Goal: Task Accomplishment & Management: Use online tool/utility

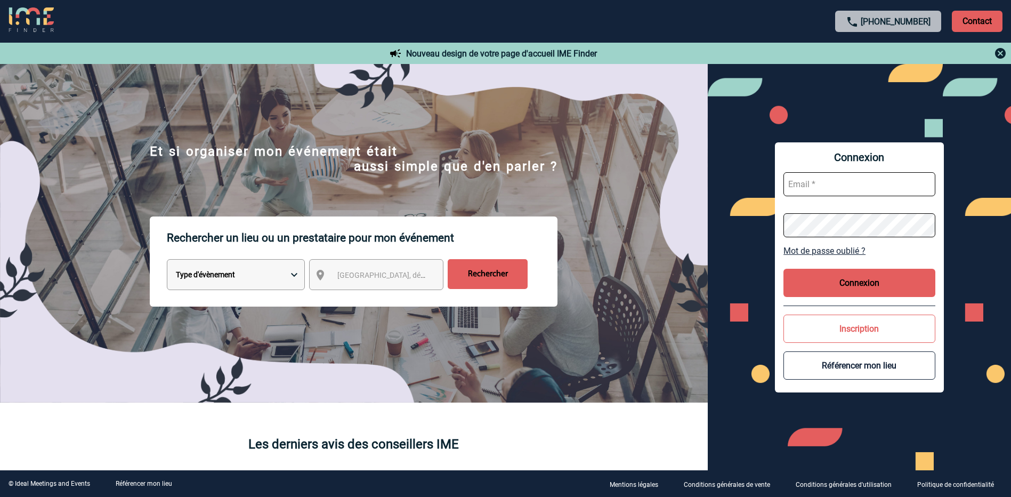
type input "Stephanie.fadiga@clarins.com"
click at [286, 276] on select "Type d'évènement Séminaire avec nuitée Réunion Repas de groupe Team Building & …" at bounding box center [236, 274] width 138 height 31
select select "1"
click at [167, 261] on select "Type d'évènement Séminaire avec nuitée Réunion Repas de groupe Team Building & …" at bounding box center [236, 274] width 138 height 31
click at [356, 285] on div "[GEOGRAPHIC_DATA], département, région..." at bounding box center [376, 274] width 134 height 31
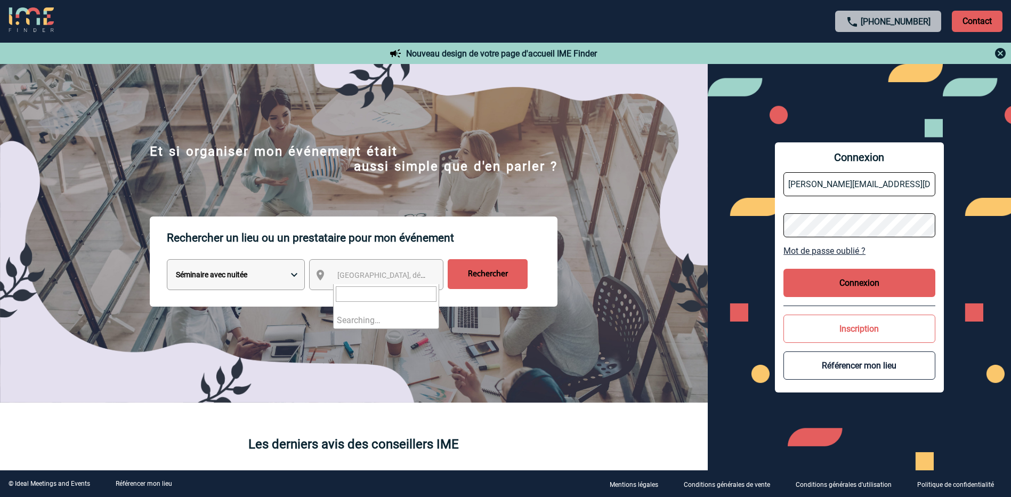
click at [375, 277] on span "[GEOGRAPHIC_DATA], département, région..." at bounding box center [411, 275] width 148 height 9
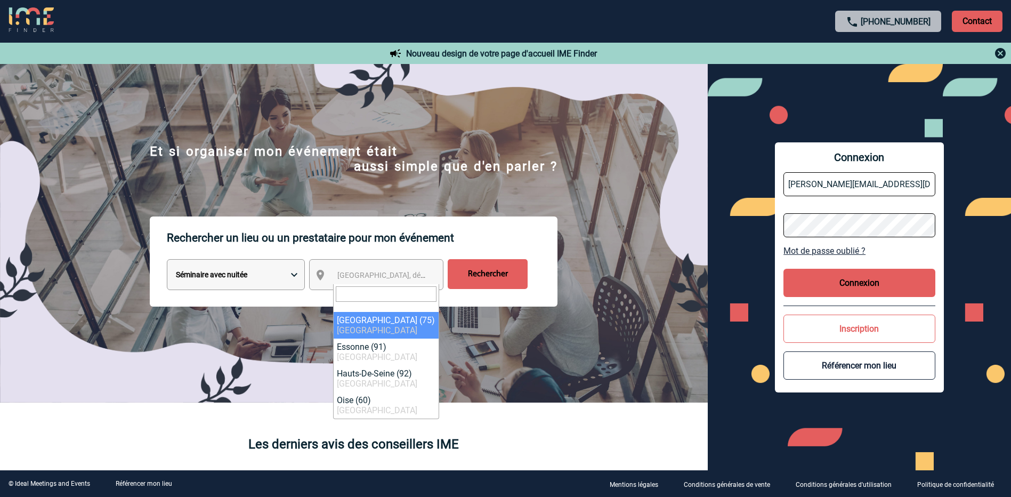
paste input "14113 Cricquebœuf"
type input "14113 Cricquebœuf"
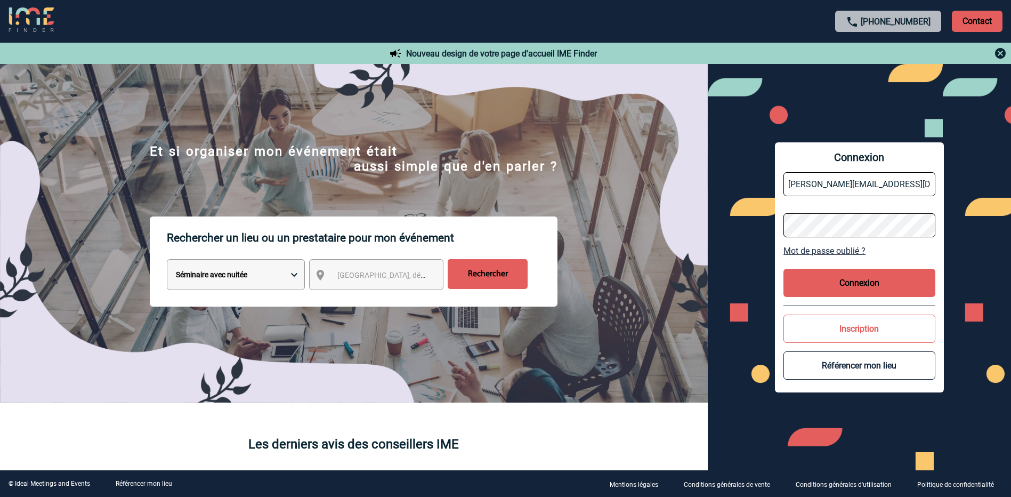
click at [485, 272] on input "Rechercher" at bounding box center [488, 274] width 80 height 30
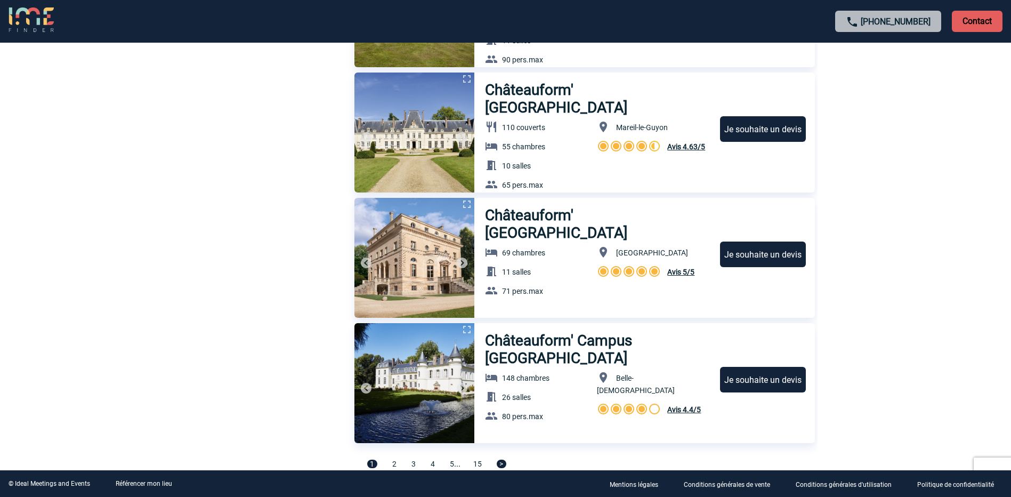
scroll to position [3499, 0]
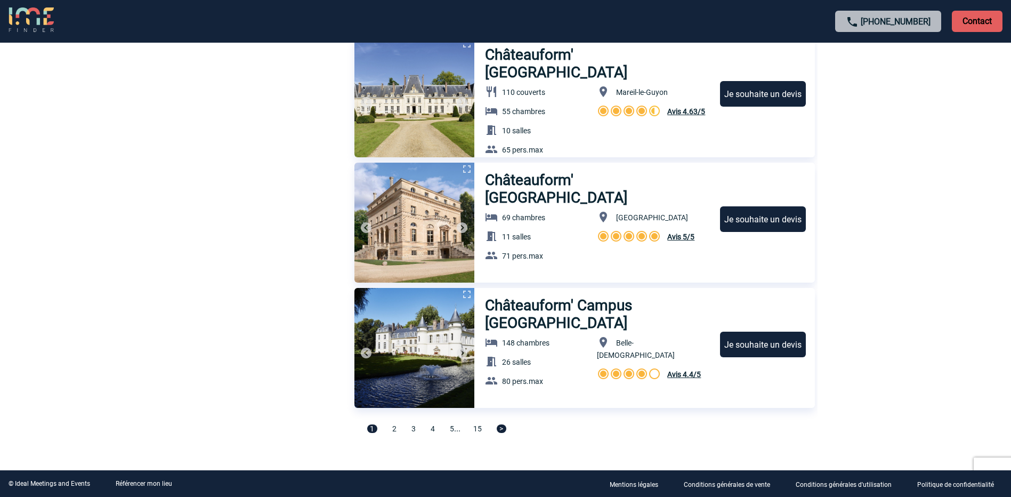
click at [506, 431] on span ">" at bounding box center [502, 428] width 10 height 9
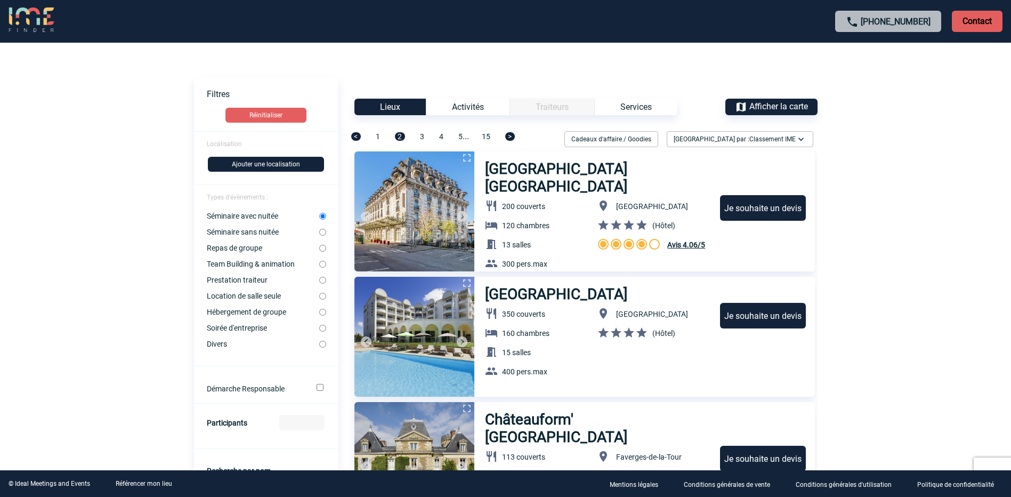
scroll to position [0, 0]
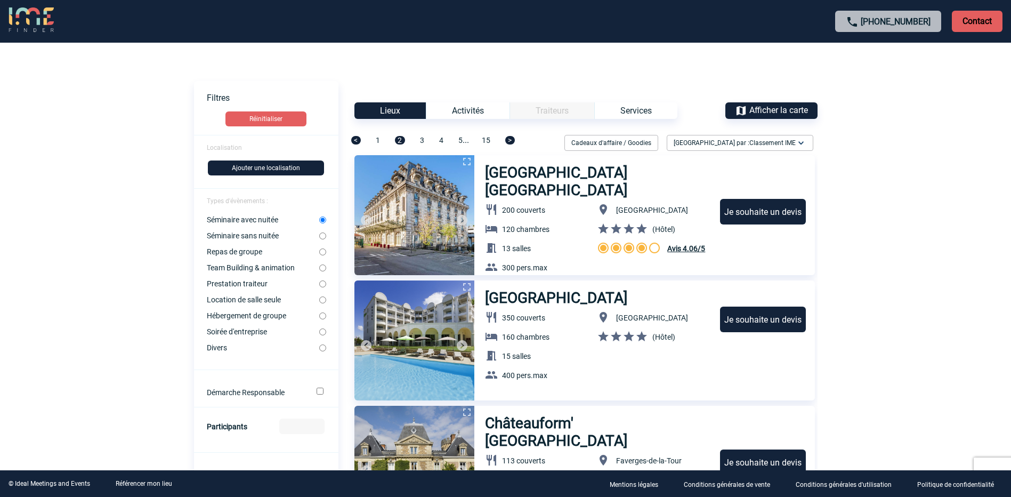
click at [310, 168] on button "Ajouter une localisation" at bounding box center [266, 167] width 116 height 15
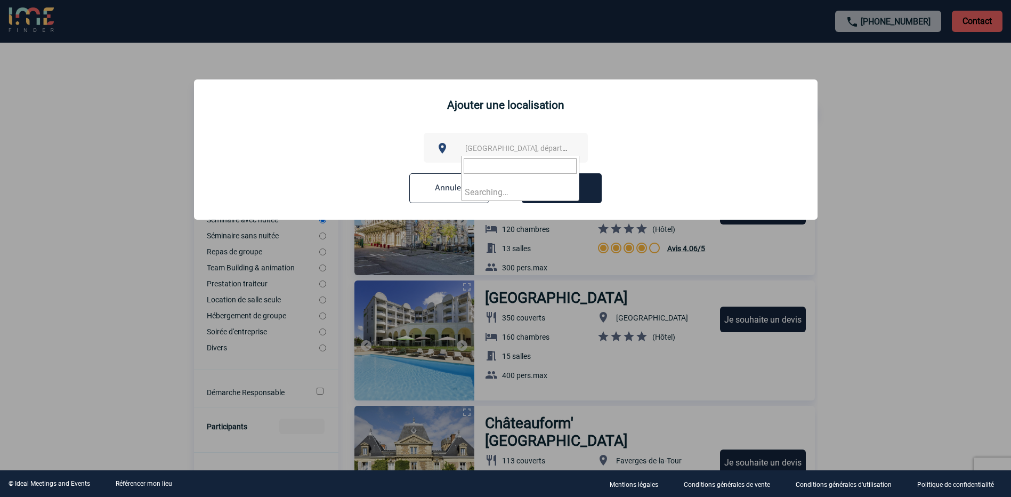
click at [522, 145] on span "[GEOGRAPHIC_DATA], département, région..." at bounding box center [539, 148] width 148 height 9
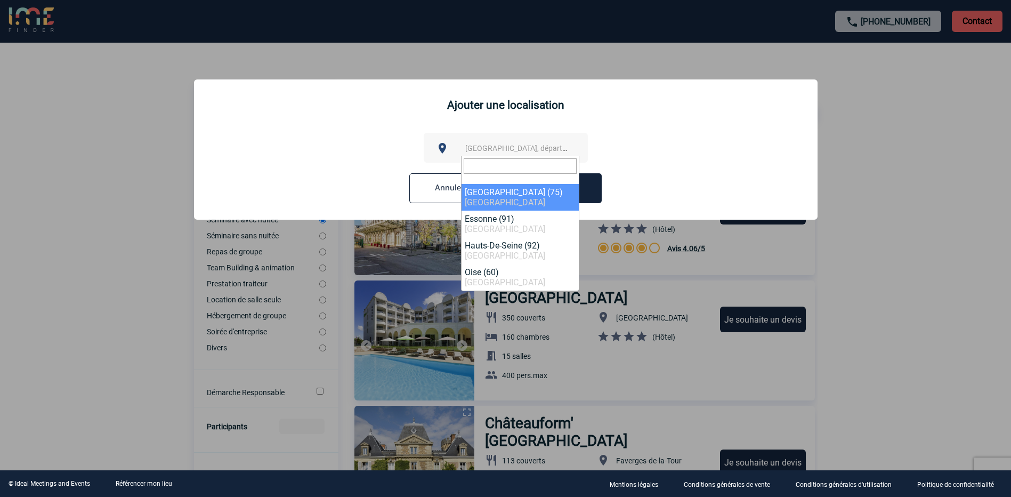
click at [513, 172] on input "search" at bounding box center [520, 165] width 113 height 15
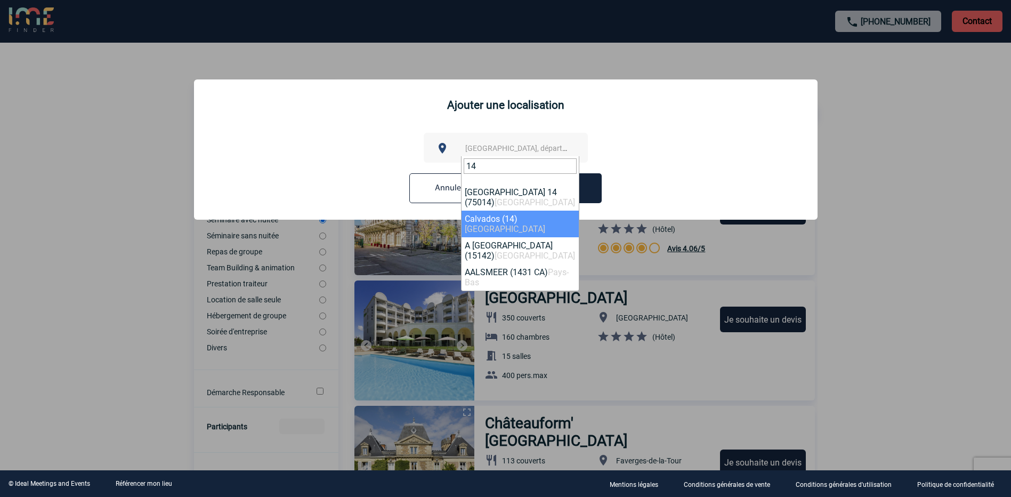
type input "14"
select select "11497"
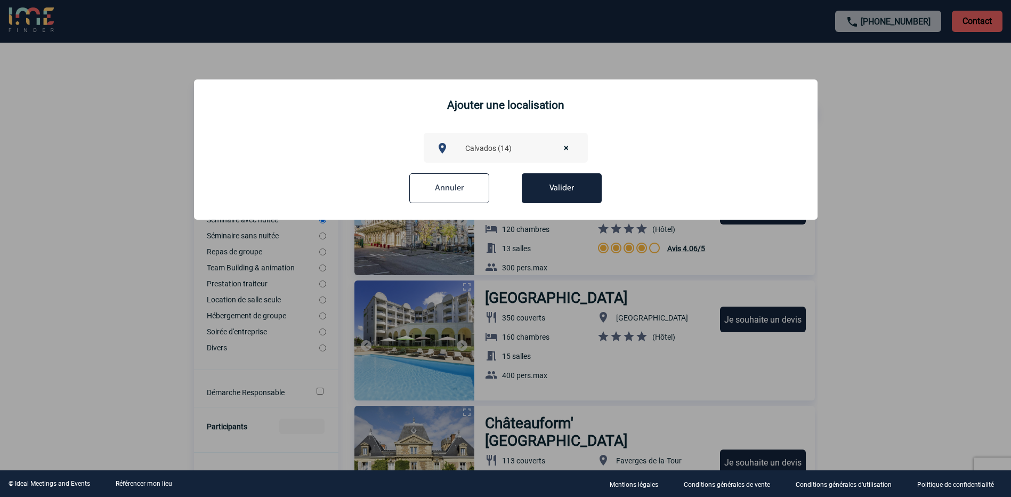
click at [568, 188] on button "Valider" at bounding box center [562, 188] width 80 height 30
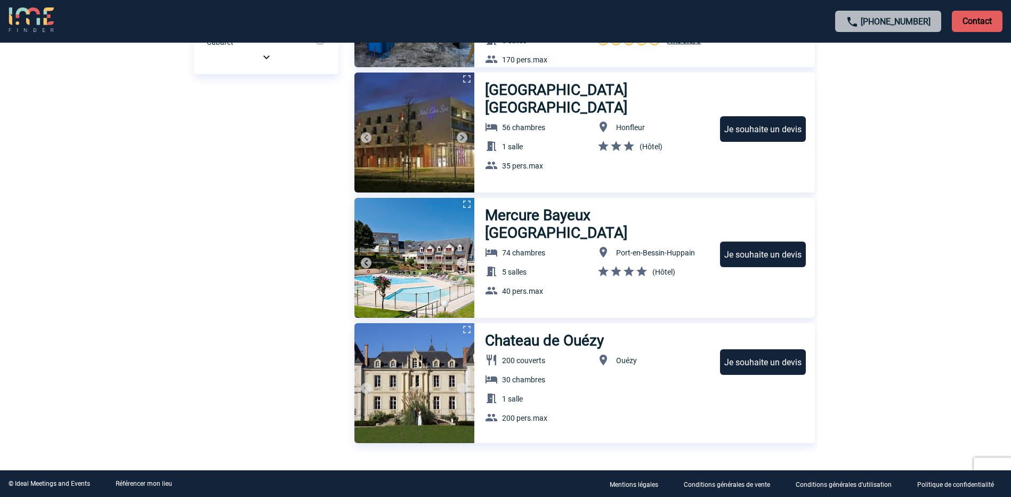
scroll to position [675, 0]
